Goal: Find specific page/section: Find specific page/section

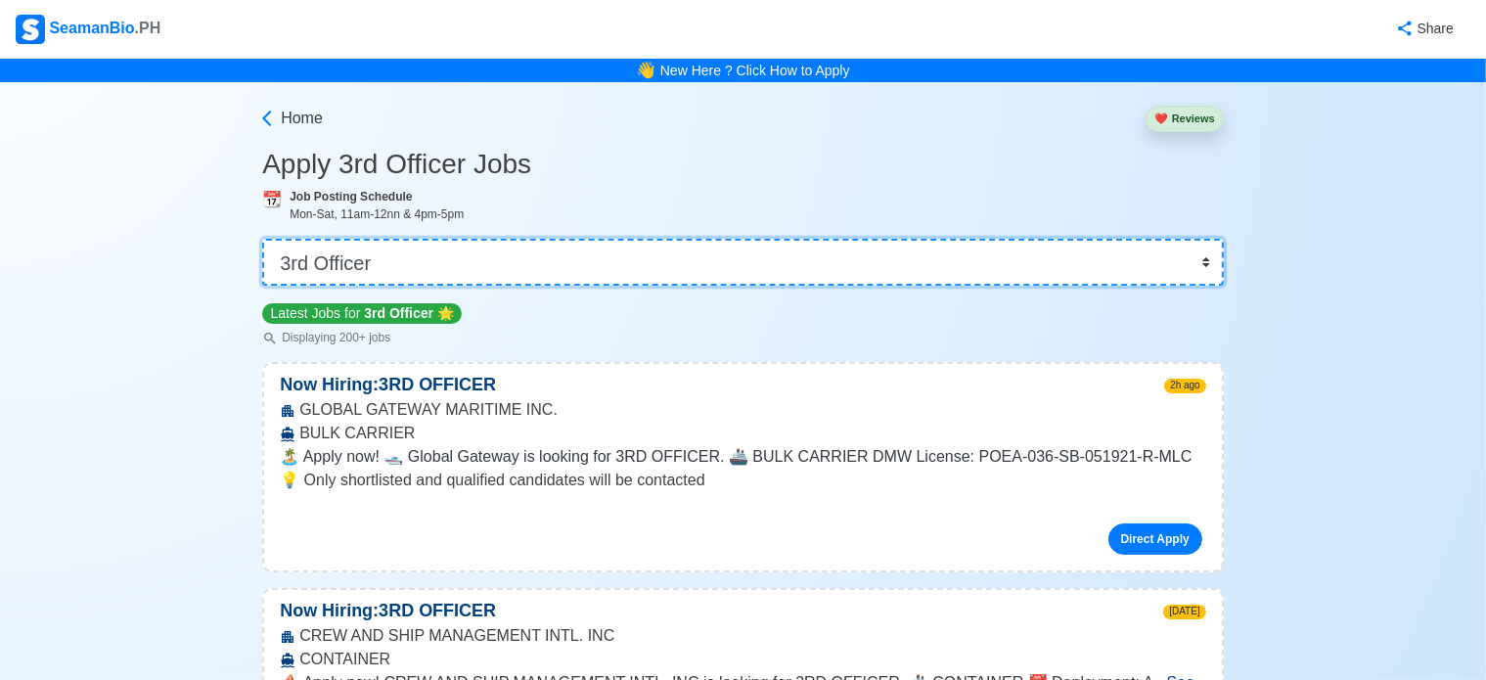
click at [440, 257] on select "👉 Select Rank or Position Master Chief Officer 2nd Officer 3rd Officer Junior O…" at bounding box center [743, 262] width 962 height 47
click at [438, 265] on select "👉 Select Rank or Position Master Chief Officer 2nd Officer 3rd Officer Junior O…" at bounding box center [743, 262] width 962 height 47
click at [262, 239] on select "👉 Select Rank or Position Master Chief Officer 2nd Officer 3rd Officer Junior O…" at bounding box center [743, 262] width 962 height 47
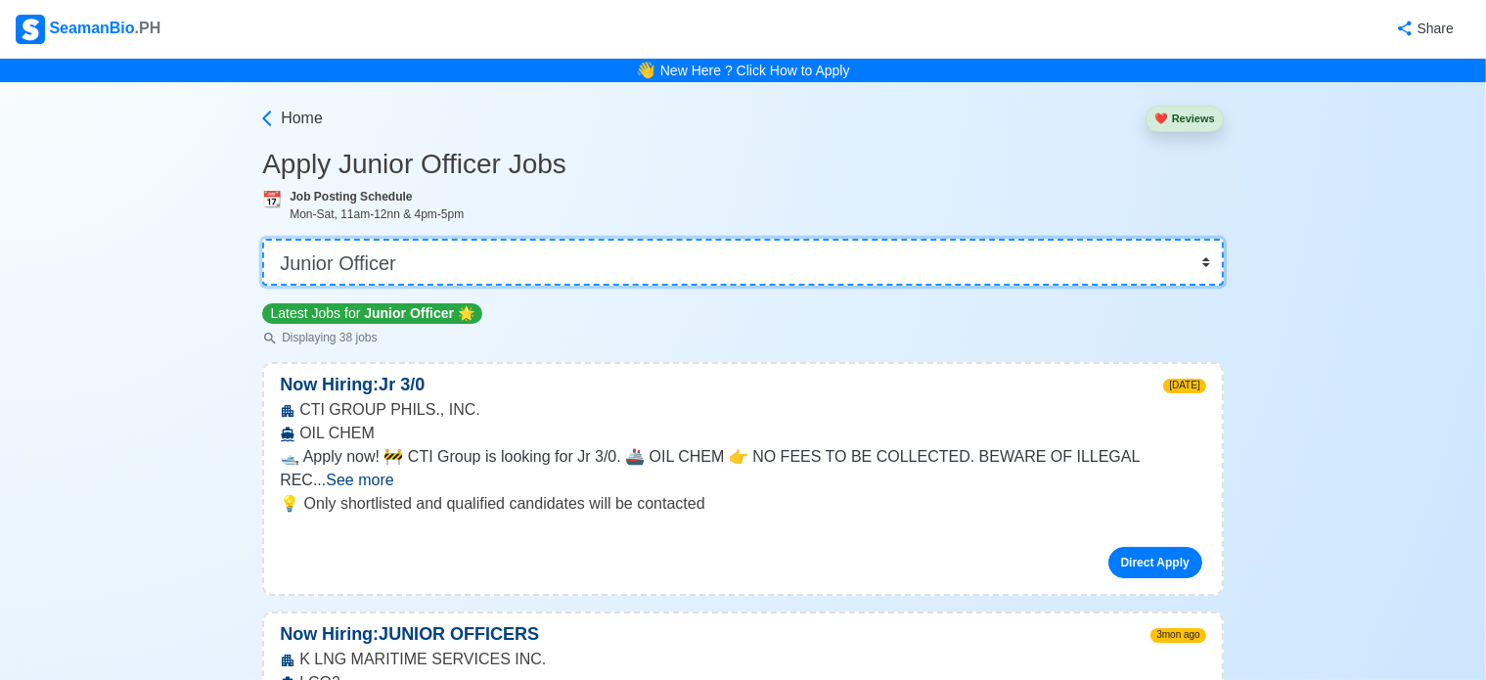
click at [362, 257] on select "👉 Select Rank or Position Master Chief Officer 2nd Officer 3rd Officer Junior O…" at bounding box center [743, 262] width 962 height 47
click at [262, 239] on select "👉 Select Rank or Position Master Chief Officer 2nd Officer 3rd Officer Junior O…" at bounding box center [743, 262] width 962 height 47
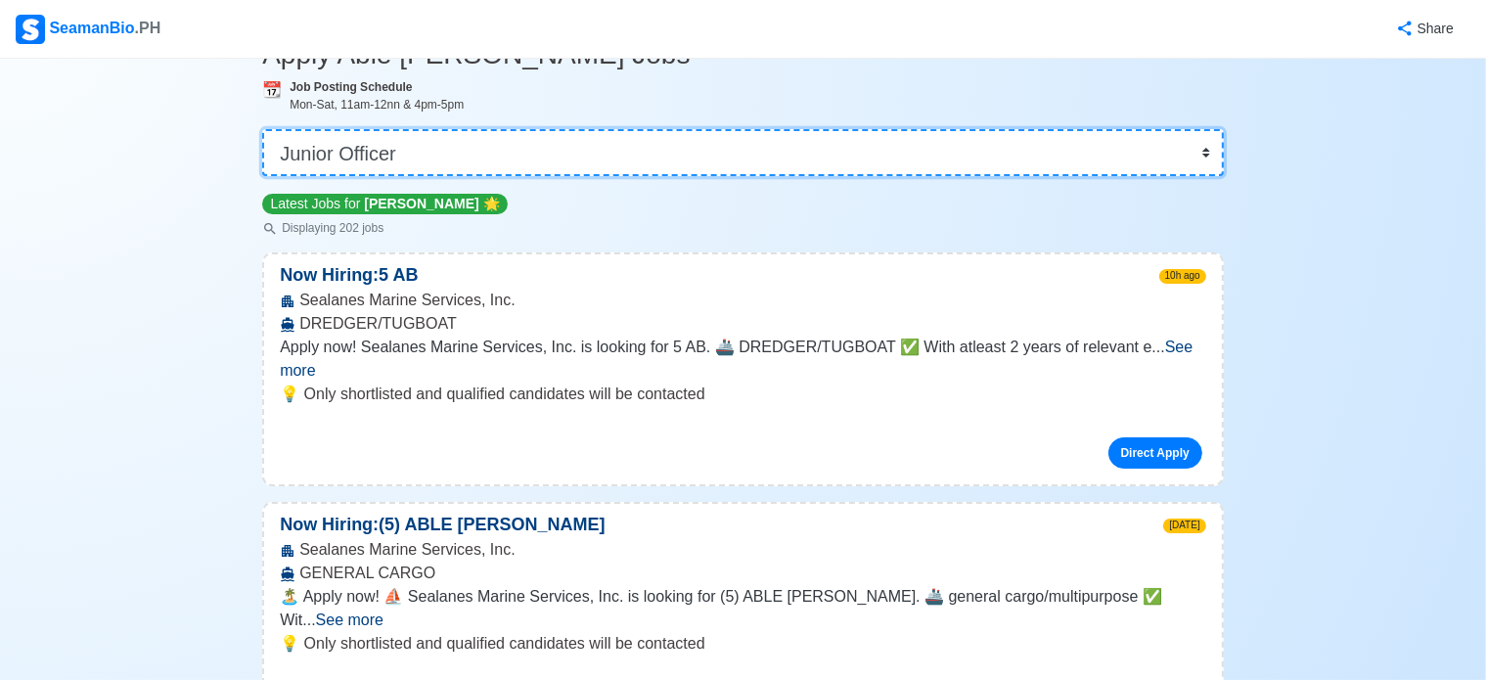
scroll to position [98, 0]
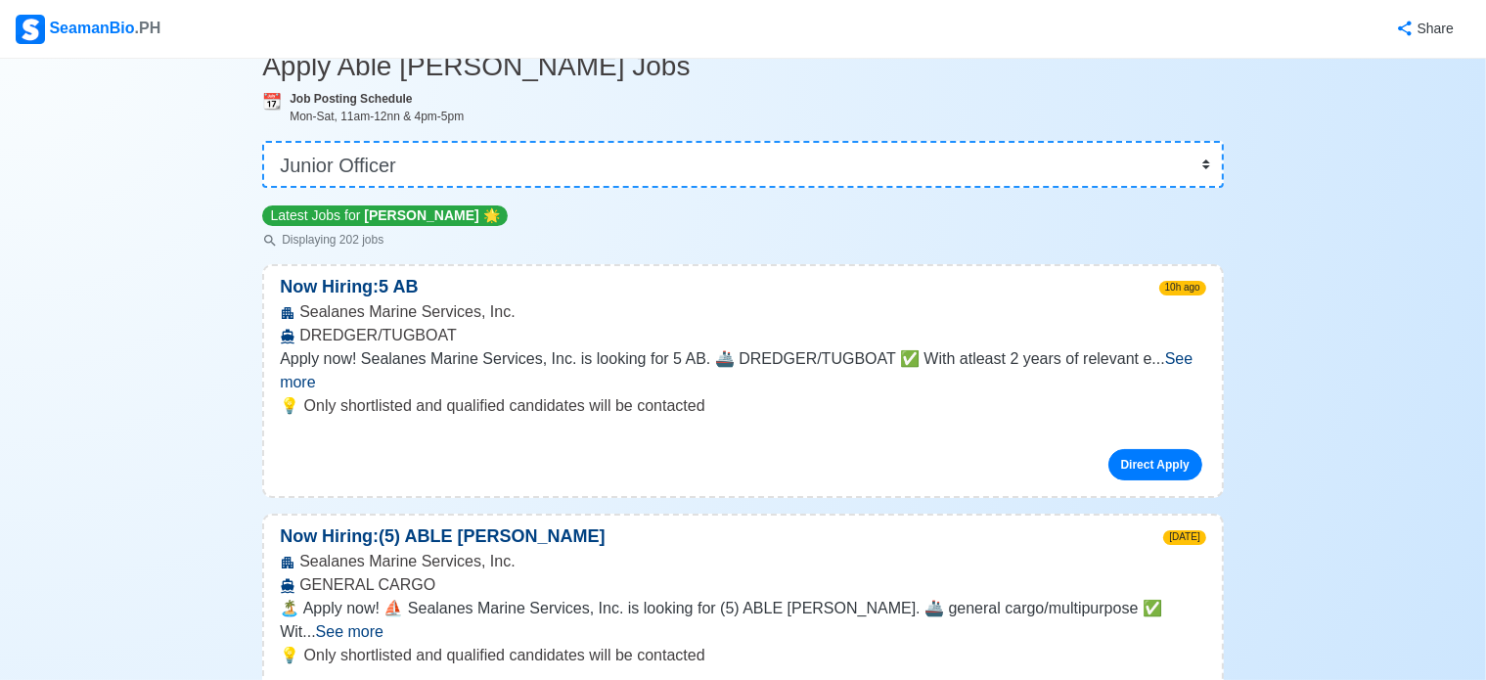
click at [634, 136] on div "👉 Select Rank or Position Master Chief Officer 2nd Officer 3rd Officer Junior O…" at bounding box center [743, 156] width 962 height 63
click at [639, 152] on select "👉 Select Rank or Position Master Chief Officer 2nd Officer 3rd Officer Junior O…" at bounding box center [743, 164] width 962 height 47
select select "Ordinary [PERSON_NAME]"
click at [262, 141] on select "👉 Select Rank or Position Master Chief Officer 2nd Officer 3rd Officer Junior O…" at bounding box center [743, 164] width 962 height 47
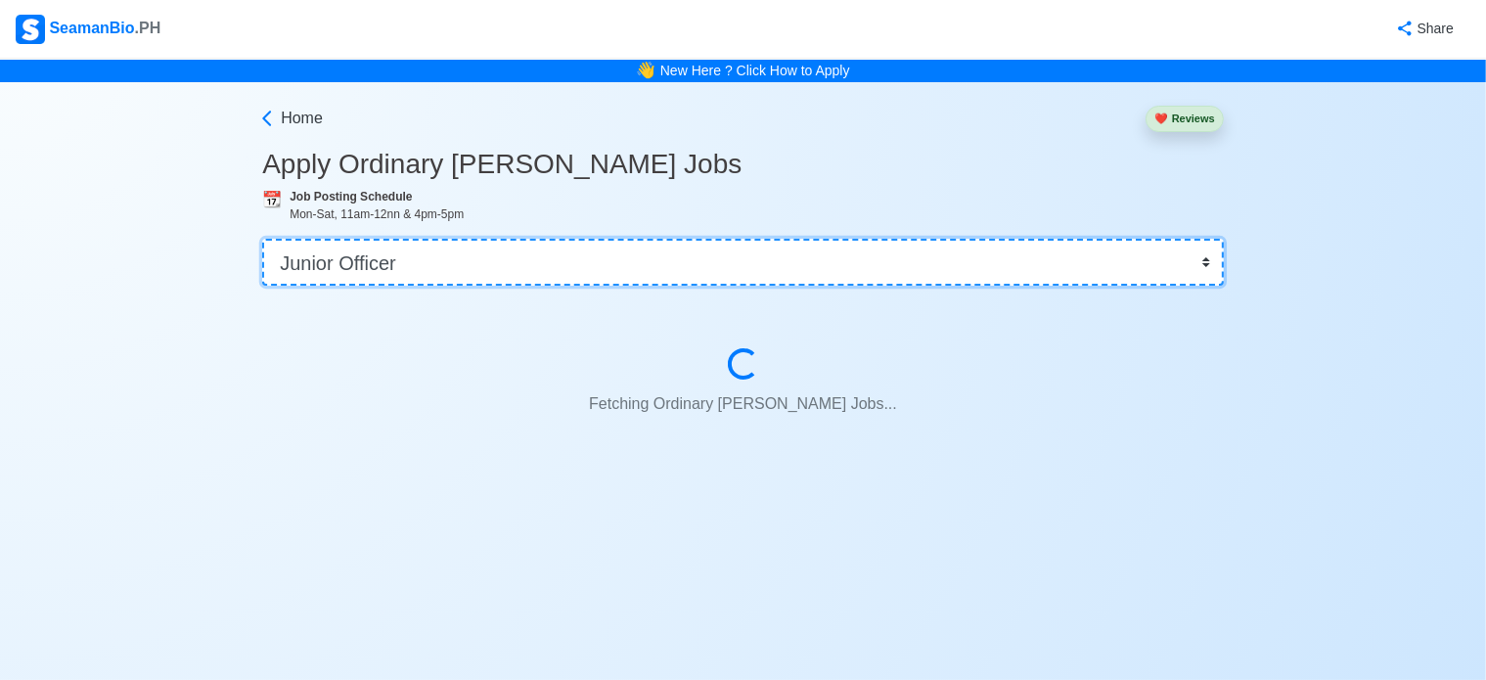
scroll to position [0, 0]
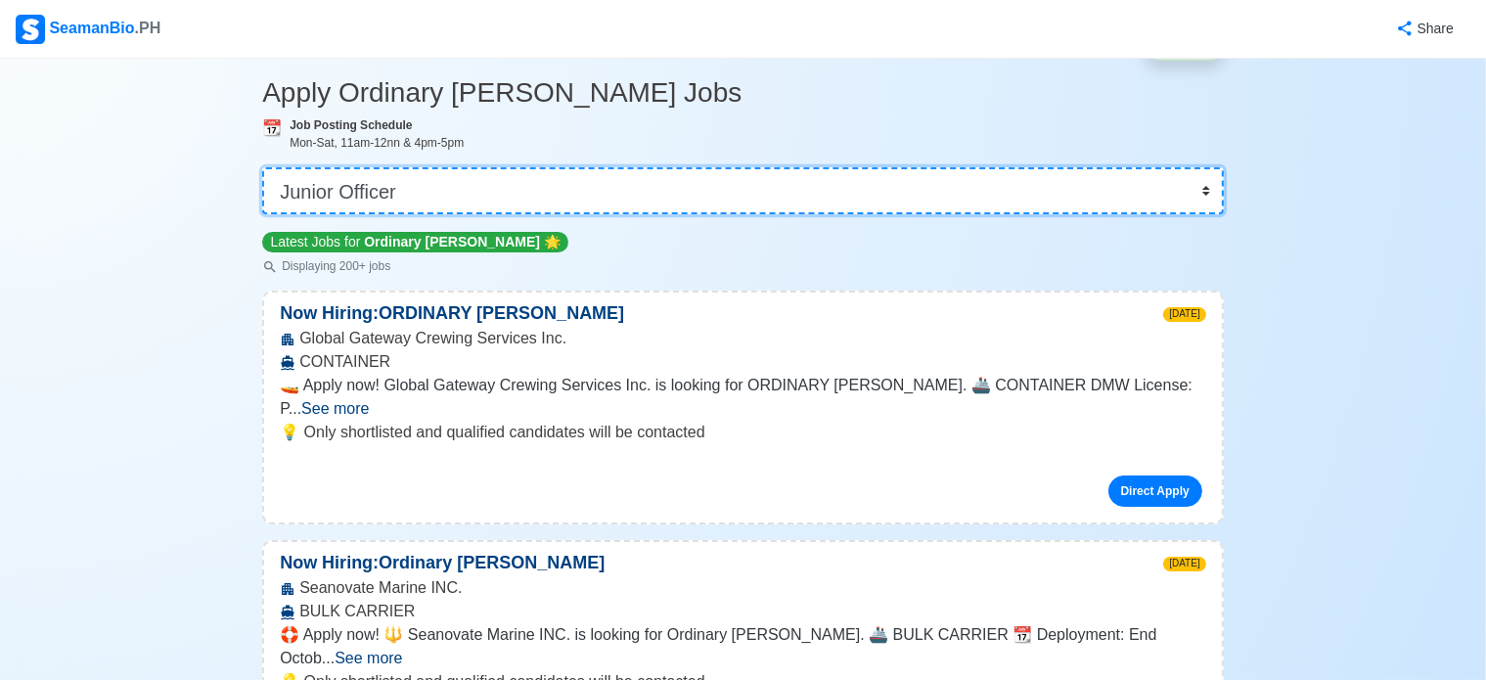
scroll to position [196, 0]
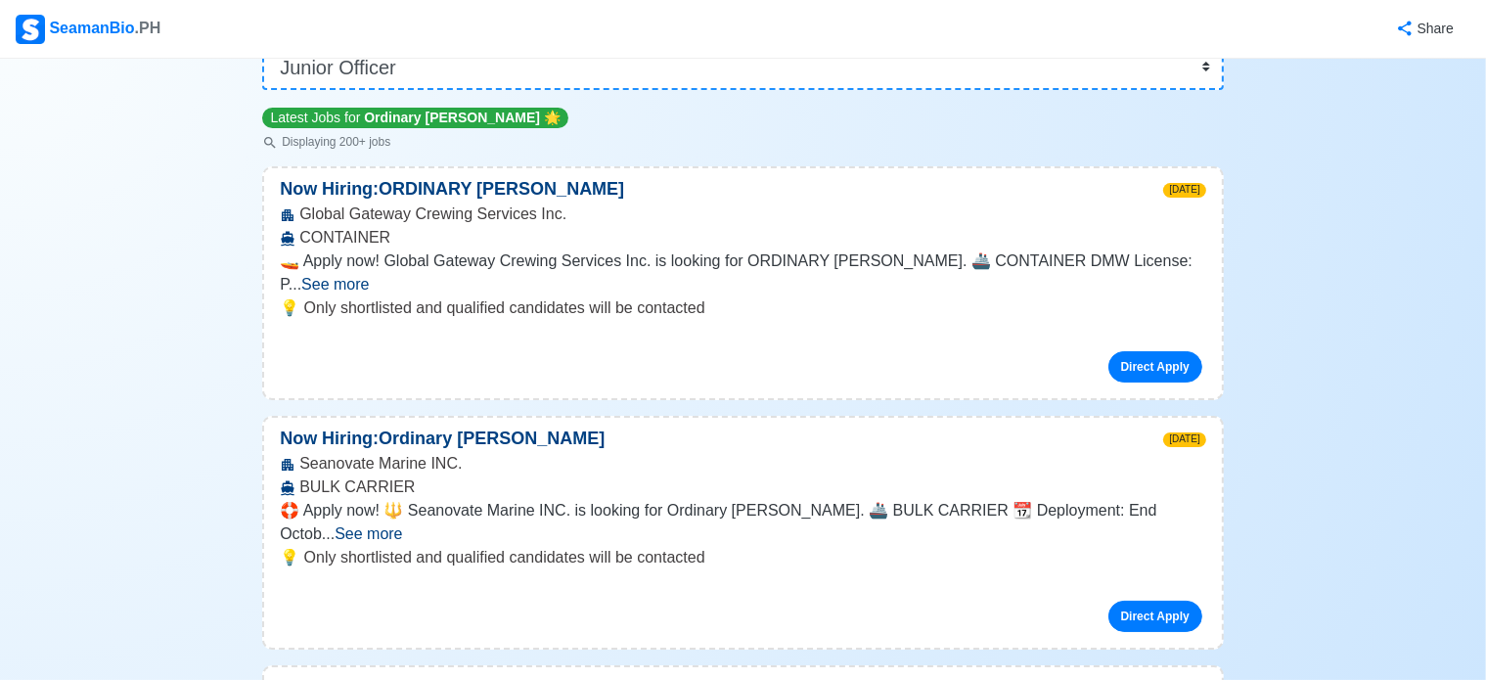
click at [402, 525] on span "See more" at bounding box center [368, 533] width 67 height 17
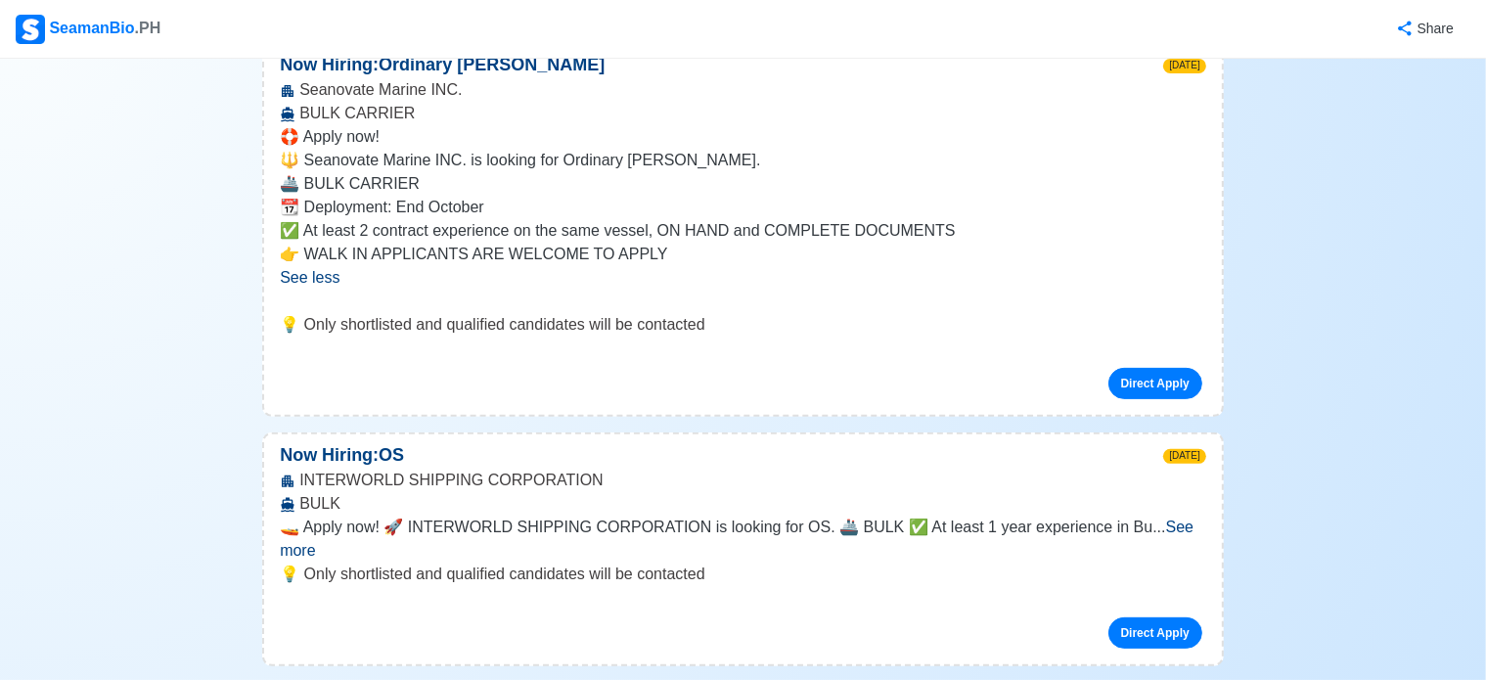
scroll to position [685, 0]
